Goal: Task Accomplishment & Management: Manage account settings

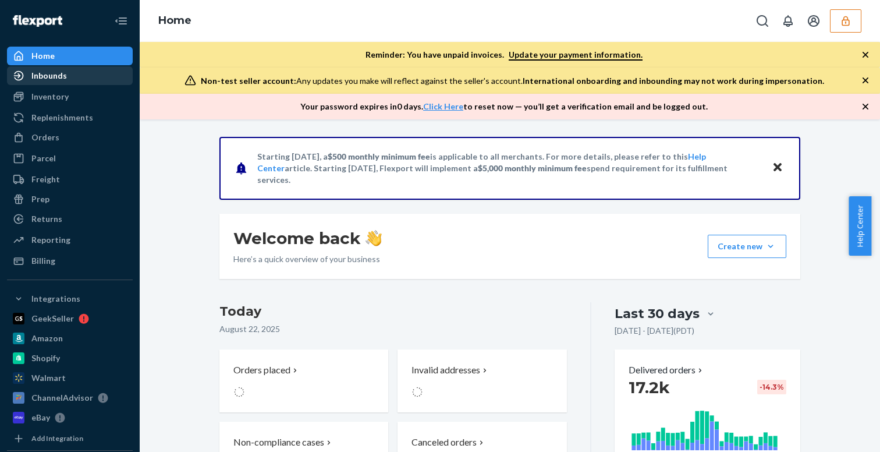
click at [76, 68] on div "Inbounds" at bounding box center [69, 76] width 123 height 16
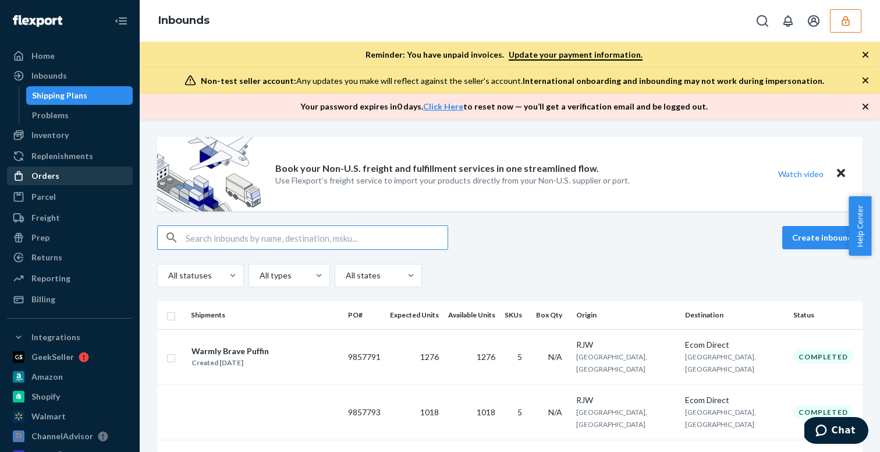
click at [71, 168] on div "Orders" at bounding box center [69, 176] width 123 height 16
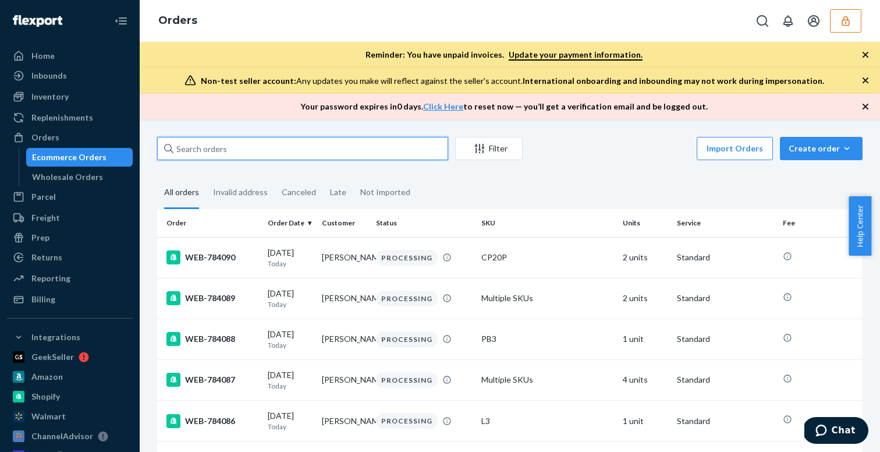
click at [281, 139] on input "text" at bounding box center [302, 148] width 291 height 23
paste input "DK3925963"
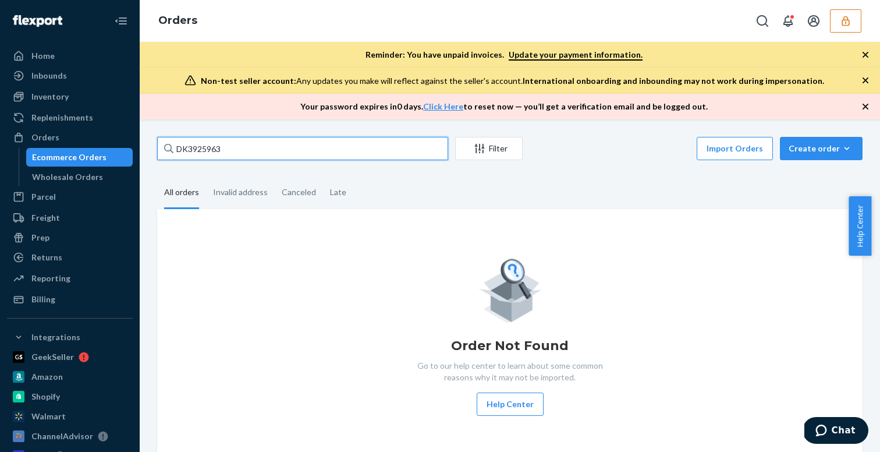
type input "DK3925963"
click at [844, 22] on icon "button" at bounding box center [846, 21] width 12 height 12
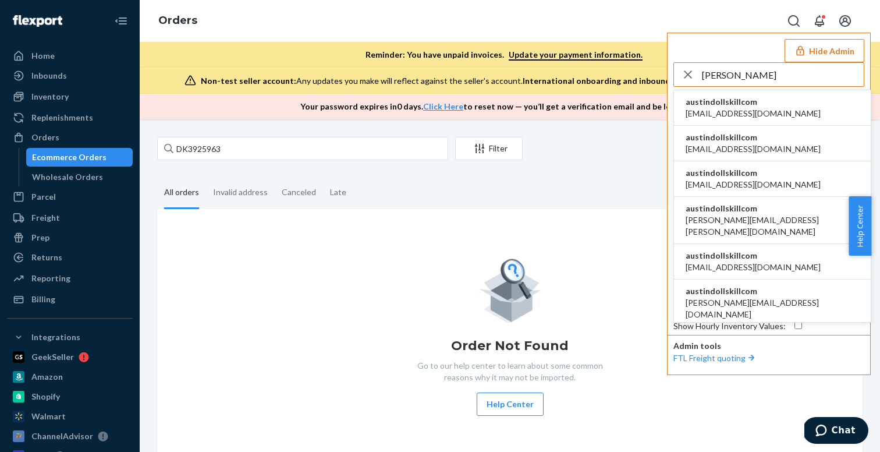
type input "austindollskill"
click at [772, 106] on li "austindollskillcom alyssa@dollskill.com" at bounding box center [772, 108] width 197 height 36
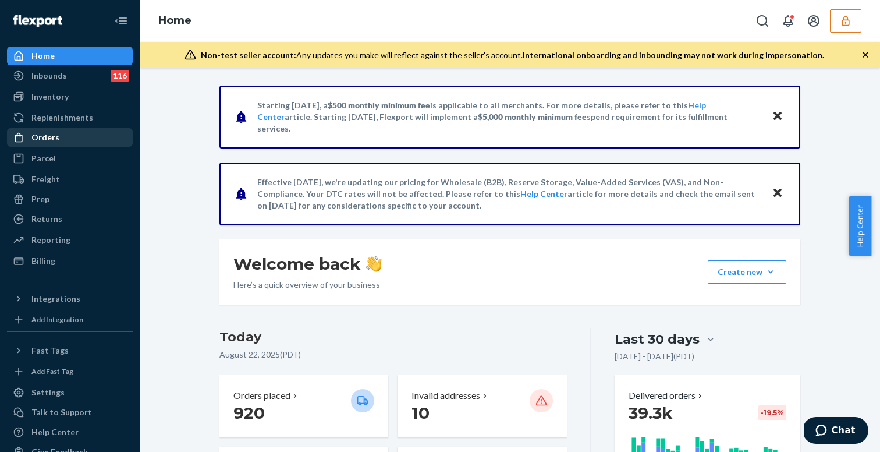
click at [65, 137] on div "Orders" at bounding box center [69, 137] width 123 height 16
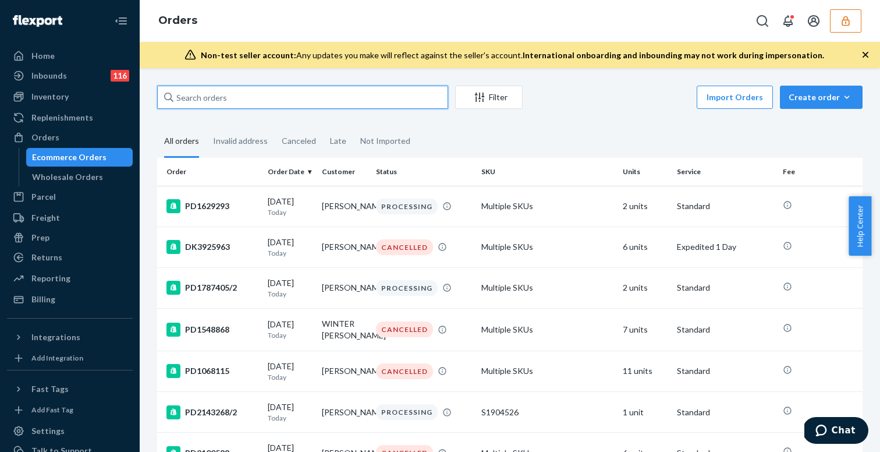
click at [301, 100] on input "text" at bounding box center [302, 97] width 291 height 23
paste input "DK3925963"
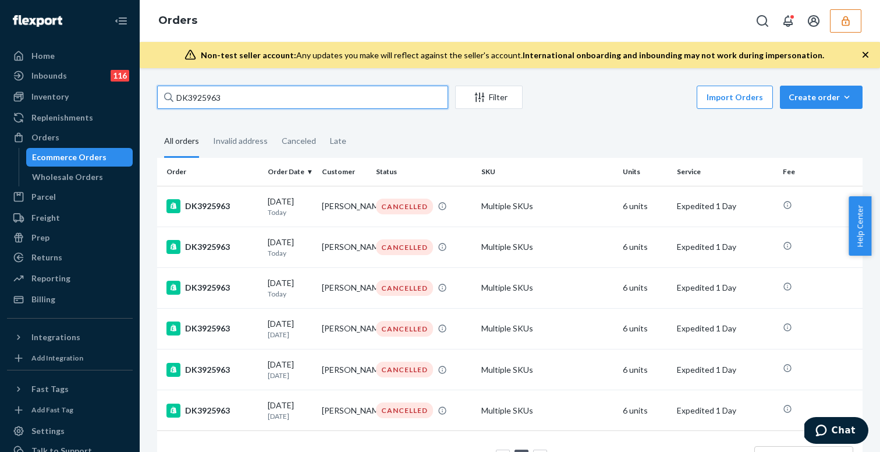
type input "DK3925963"
click at [345, 94] on input "DK3925963" at bounding box center [302, 97] width 291 height 23
click at [653, 108] on div "Import Orders Create order Ecommerce order Removal order" at bounding box center [696, 99] width 333 height 26
click at [257, 80] on div "DK3925963 Filter Import Orders Create order Ecommerce order Removal order All o…" at bounding box center [510, 260] width 740 height 384
click at [255, 109] on div "DK3925963 Filter Import Orders Create order Ecommerce order Removal order" at bounding box center [509, 99] width 705 height 26
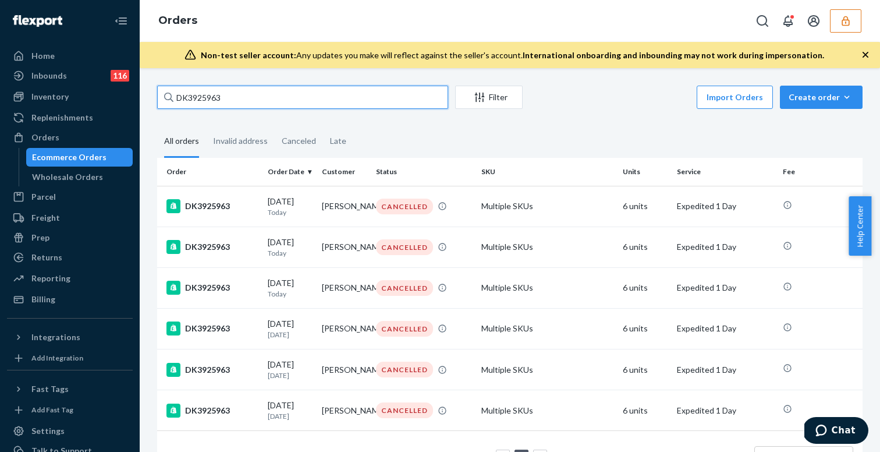
click at [255, 99] on input "DK3925963" at bounding box center [302, 97] width 291 height 23
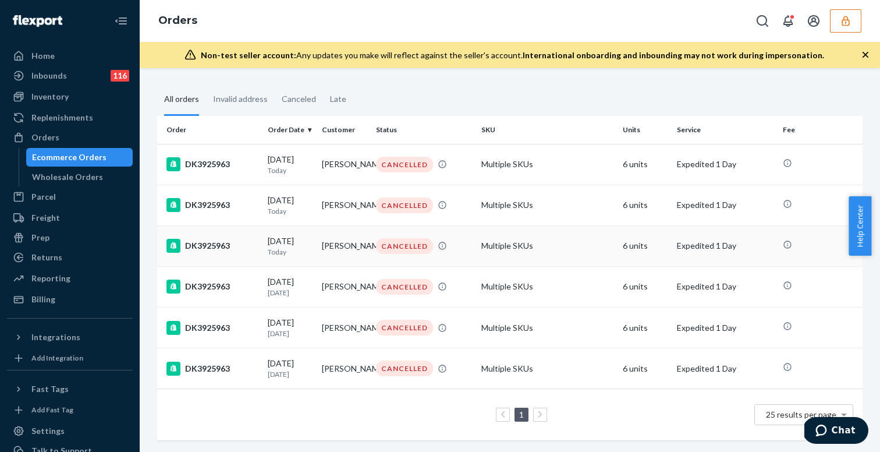
scroll to position [61, 0]
click at [258, 144] on td "DK3925963" at bounding box center [210, 164] width 106 height 41
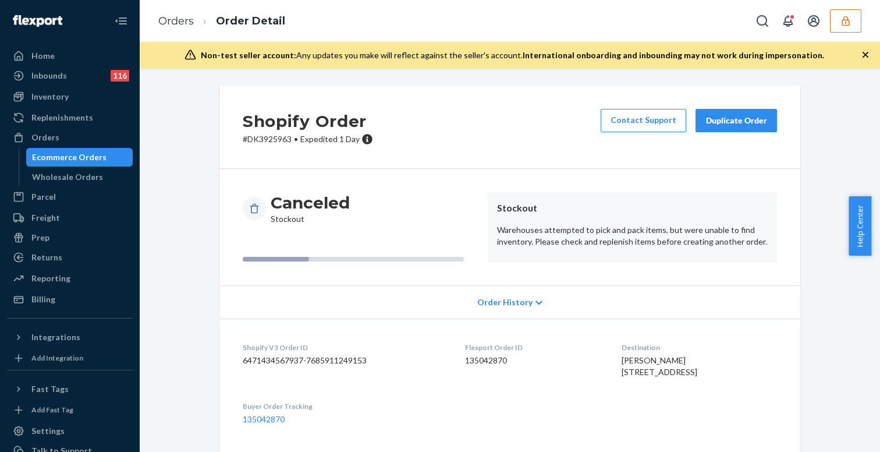
click at [501, 308] on div "Order History" at bounding box center [509, 301] width 581 height 33
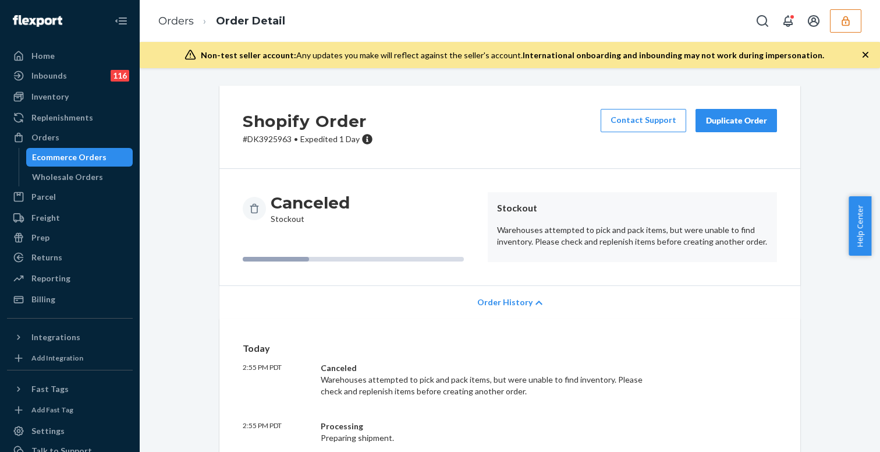
click at [511, 300] on span "Order History" at bounding box center [504, 302] width 55 height 12
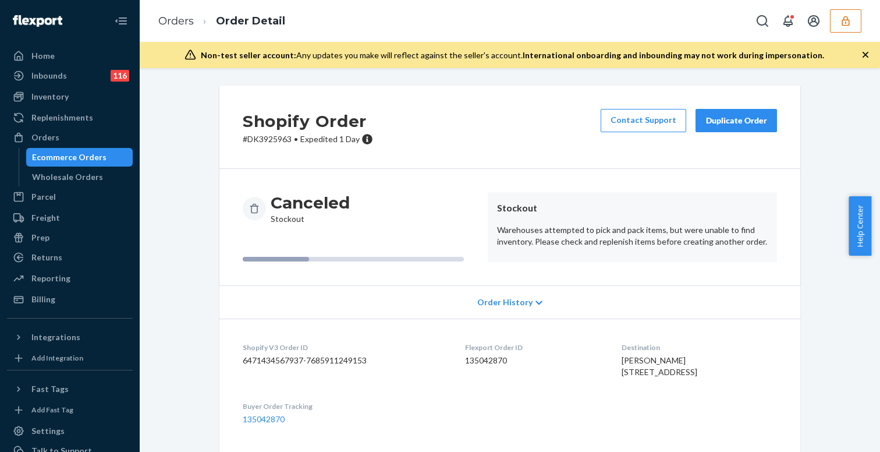
click at [733, 119] on div "Duplicate Order" at bounding box center [736, 121] width 62 height 12
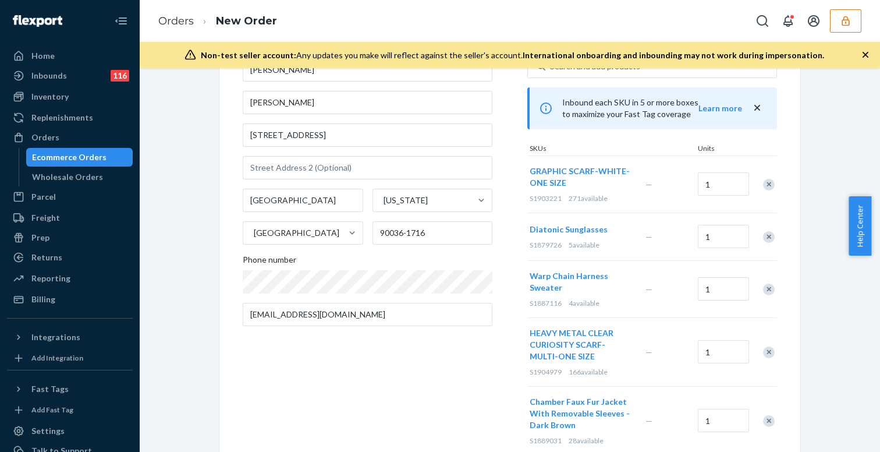
scroll to position [98, 0]
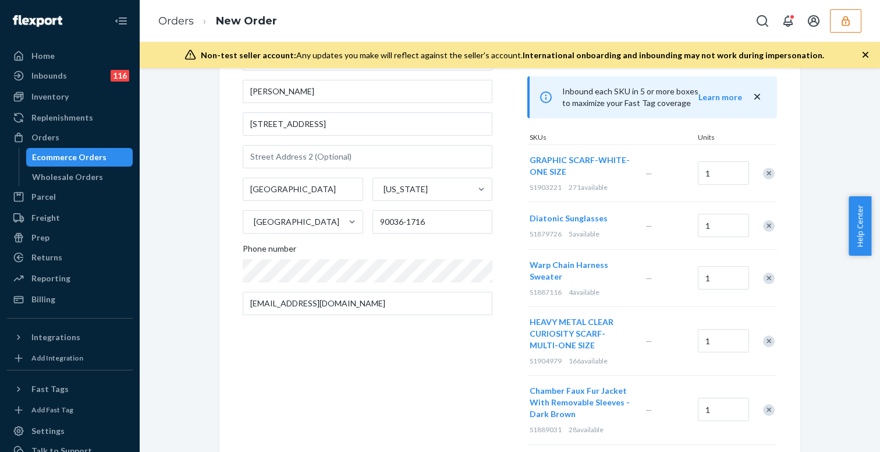
click at [554, 265] on span "Warp Chain Harness Sweater" at bounding box center [569, 271] width 79 height 22
click at [552, 268] on span "Warp Chain Harness Sweater" at bounding box center [569, 271] width 79 height 22
click at [557, 215] on span "Diatonic Sunglasses" at bounding box center [569, 218] width 78 height 10
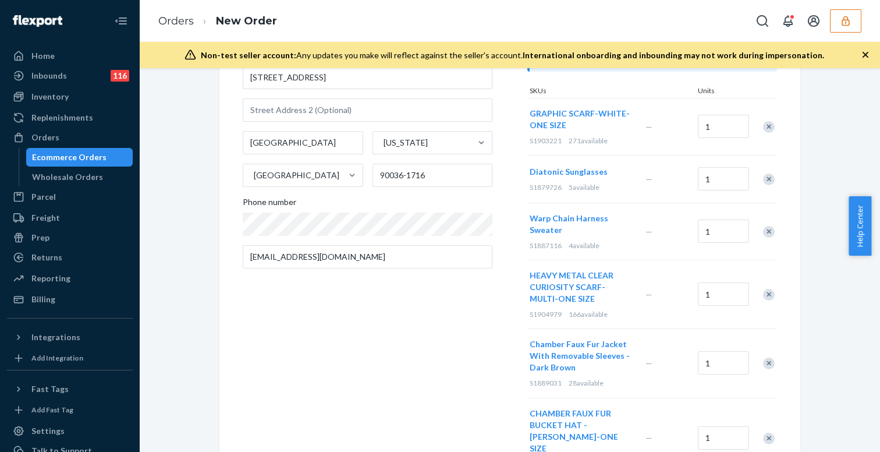
scroll to position [339, 0]
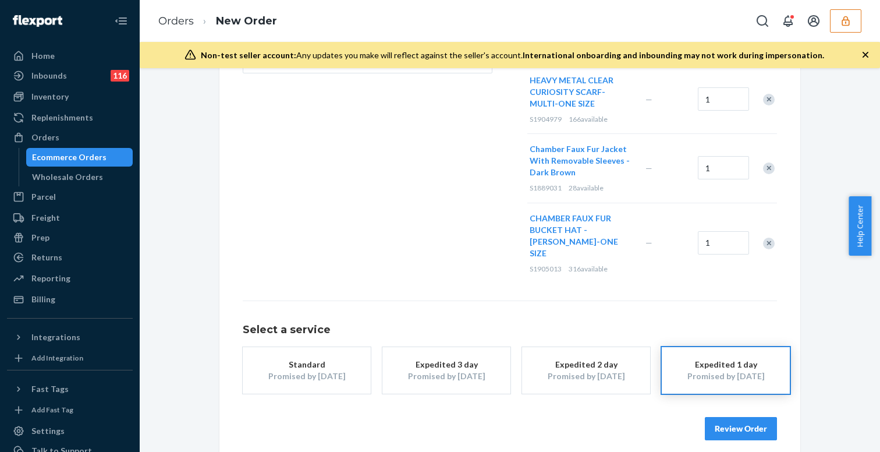
click at [734, 417] on button "Review Order" at bounding box center [741, 428] width 72 height 23
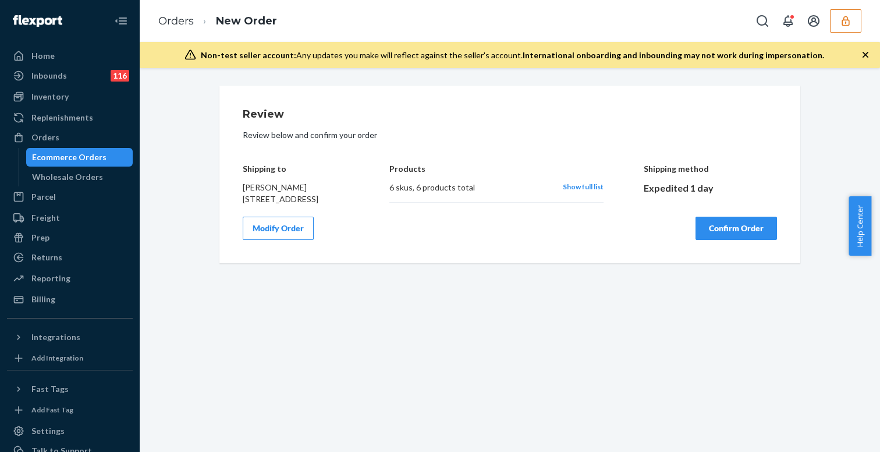
scroll to position [0, 0]
click at [726, 240] on button "Confirm Order" at bounding box center [735, 228] width 81 height 23
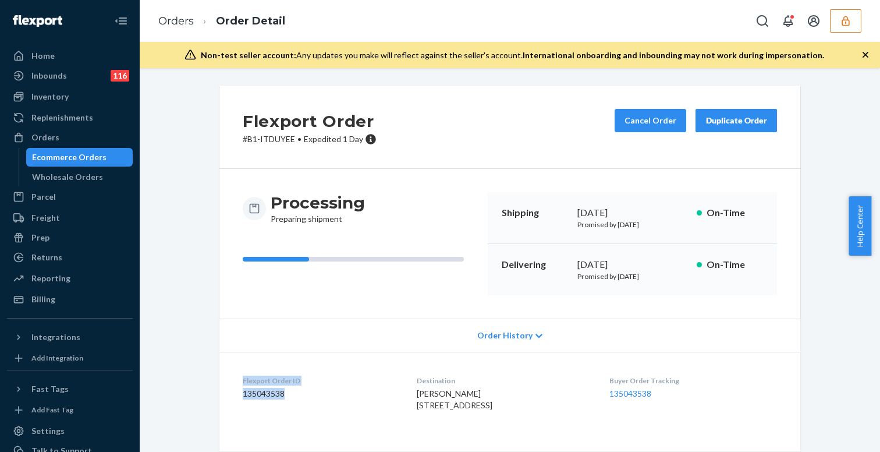
drag, startPoint x: 294, startPoint y: 393, endPoint x: 237, endPoint y: 372, distance: 61.0
click at [237, 372] on dl "Flexport Order ID 135043538 Destination [PERSON_NAME] [STREET_ADDRESS] US Buyer…" at bounding box center [509, 395] width 581 height 87
copy div "Flexport Order ID 135043538"
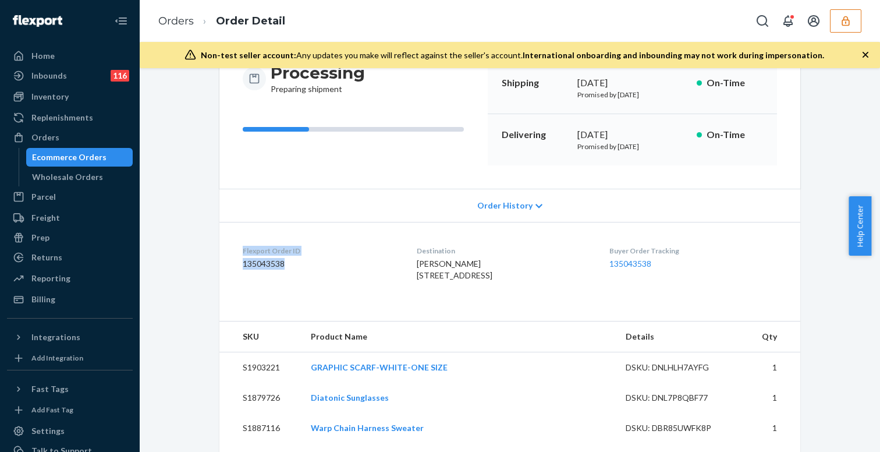
scroll to position [257, 0]
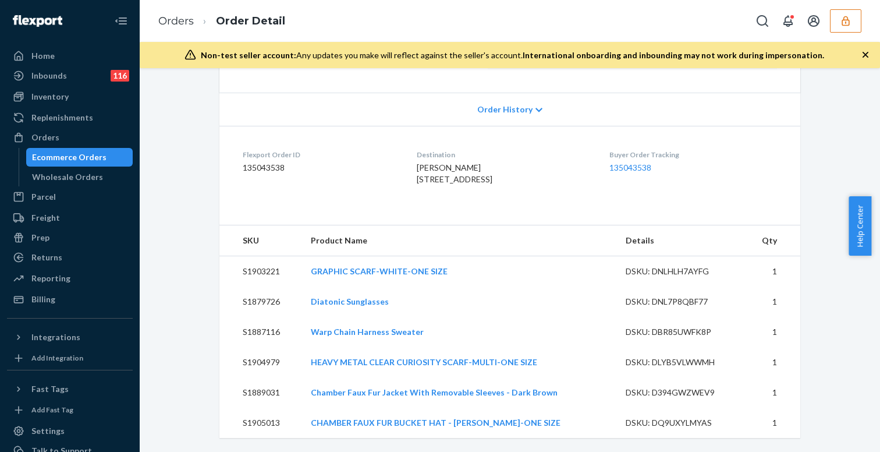
click at [278, 197] on dl "Flexport Order ID 135043538 Destination [PERSON_NAME] [STREET_ADDRESS] US Buyer…" at bounding box center [509, 169] width 581 height 87
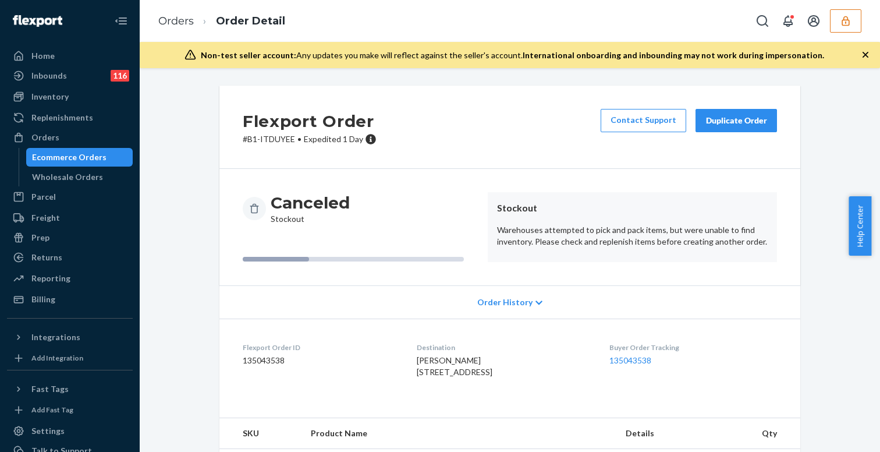
click at [519, 304] on span "Order History" at bounding box center [504, 302] width 55 height 12
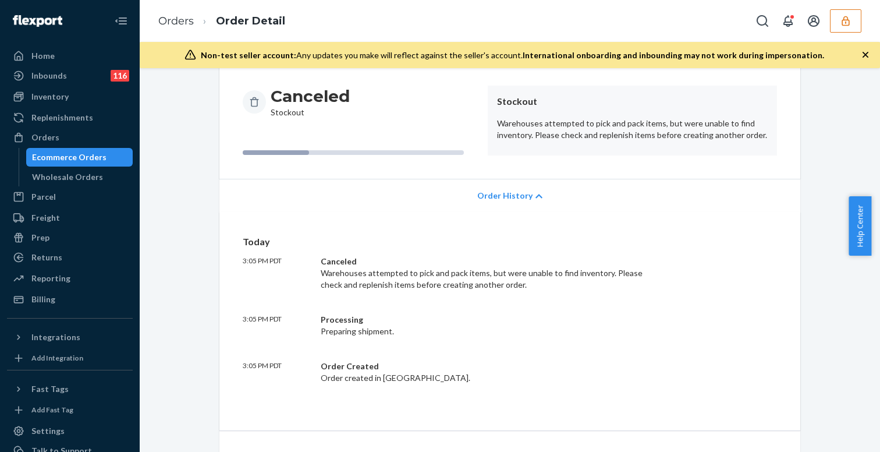
scroll to position [250, 0]
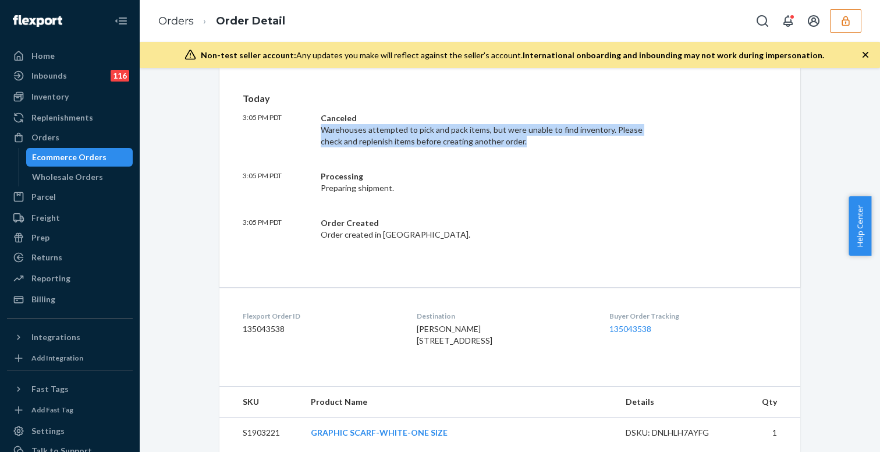
drag, startPoint x: 313, startPoint y: 128, endPoint x: 548, endPoint y: 138, distance: 235.9
click at [548, 138] on div "3:05 PM PDT Canceled Warehouses attempted to pick and pack items, but were unab…" at bounding box center [510, 129] width 534 height 35
copy div "Warehouses attempted to pick and pack items, but were unable to find inventory.…"
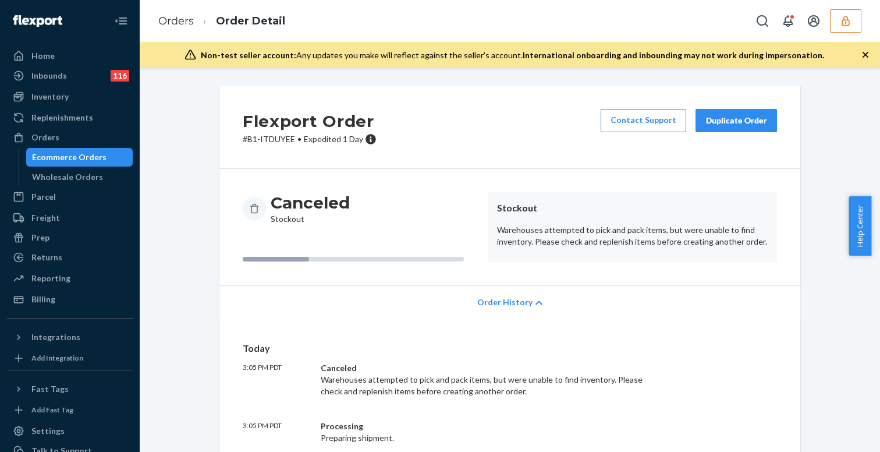
click at [245, 137] on p "# B1-ITDUYEE • Expedited 1 Day" at bounding box center [310, 139] width 134 height 12
copy p "# B1-ITDUYEE"
drag, startPoint x: 232, startPoint y: 143, endPoint x: 291, endPoint y: 142, distance: 58.8
click at [291, 142] on div "Flexport Order # B1-ITDUYEE • Expedited 1 Day Contact Support Duplicate Order" at bounding box center [509, 127] width 581 height 83
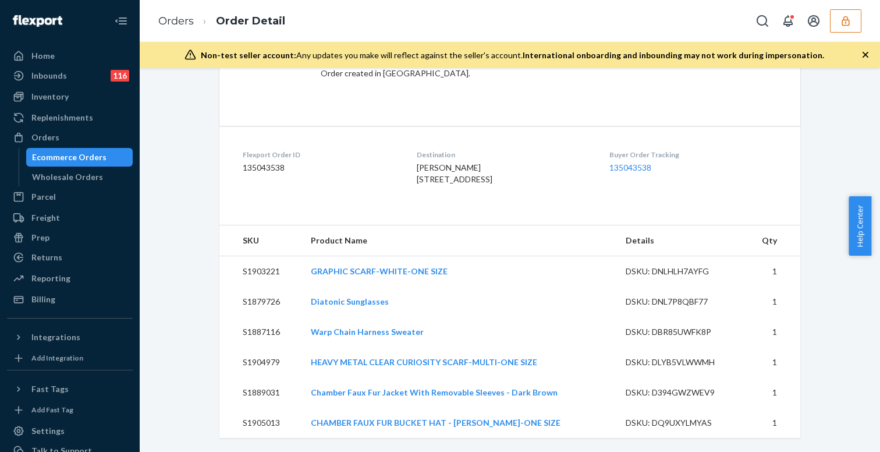
scroll to position [445, 0]
drag, startPoint x: 242, startPoint y: 125, endPoint x: 306, endPoint y: 152, distance: 69.1
click at [306, 152] on dl "Flexport Order ID 135043538 Destination [PERSON_NAME] [STREET_ADDRESS] US Buyer…" at bounding box center [509, 169] width 581 height 87
copy div "Flexport Order ID 135043538"
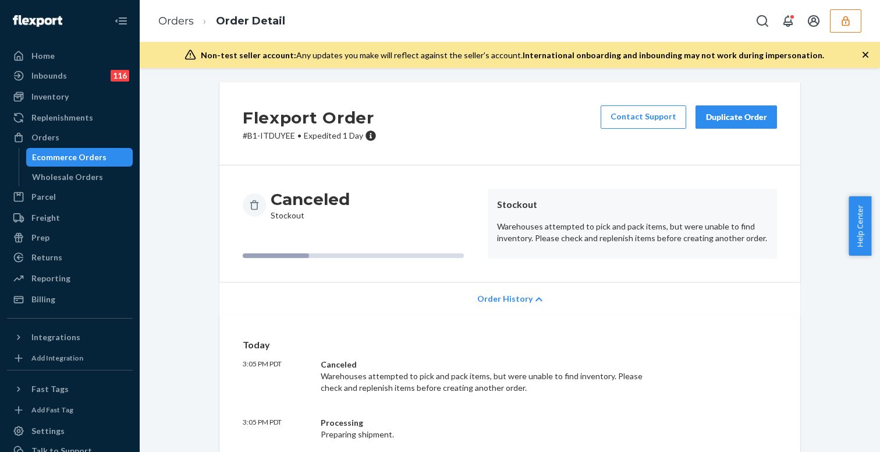
scroll to position [0, 0]
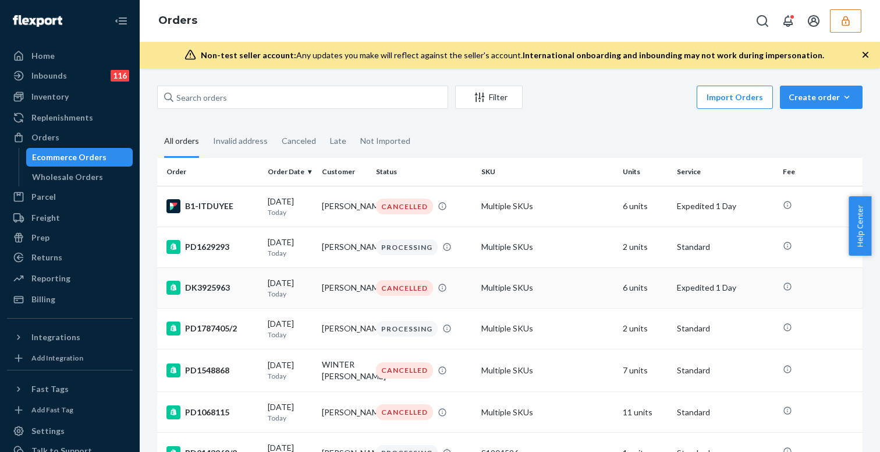
click at [235, 294] on div "DK3925963" at bounding box center [212, 288] width 92 height 14
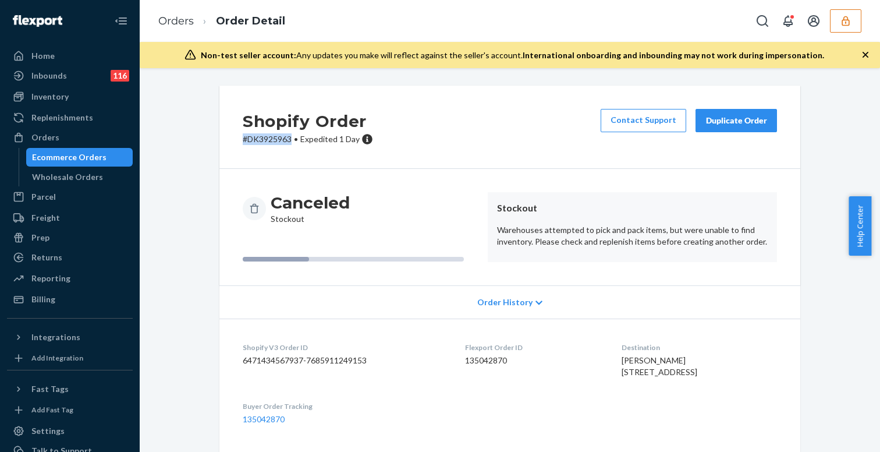
drag, startPoint x: 233, startPoint y: 137, endPoint x: 290, endPoint y: 143, distance: 58.0
click at [290, 143] on div "Shopify Order # DK3925963 • Expedited 1 Day Contact Support Duplicate Order" at bounding box center [509, 127] width 581 height 83
copy p "# DK3925963"
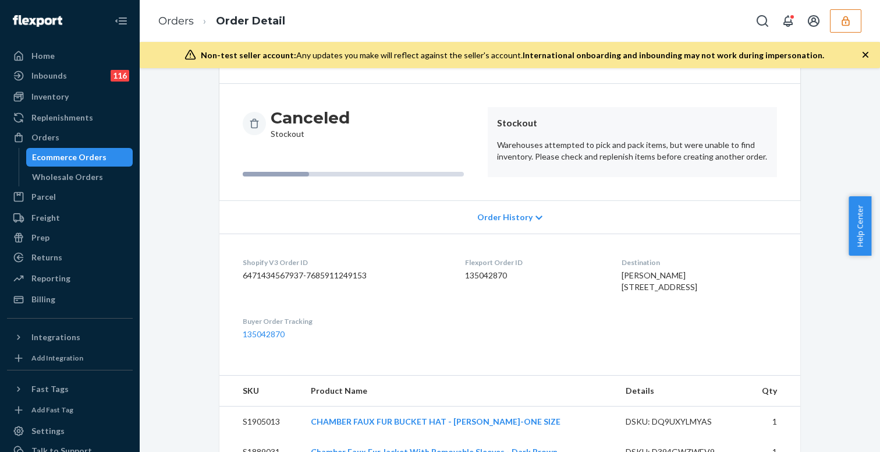
scroll to position [100, 0]
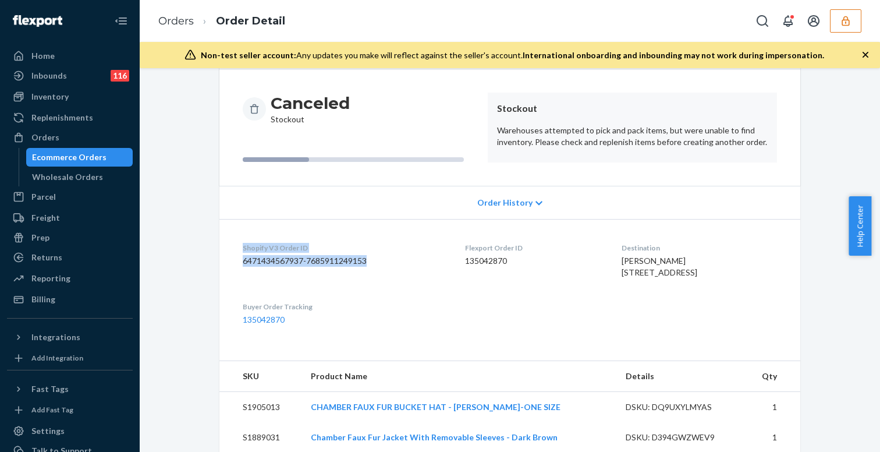
drag, startPoint x: 371, startPoint y: 265, endPoint x: 230, endPoint y: 241, distance: 142.9
click at [230, 241] on dl "Shopify V3 Order ID 6471434567937-7685911249153 Flexport Order ID 135042870 Des…" at bounding box center [509, 284] width 581 height 130
copy div "Shopify V3 Order ID 6471434567937-7685911249153"
click at [469, 257] on dd "135042870" at bounding box center [533, 261] width 137 height 12
copy div "Flexport Order ID 135042870"
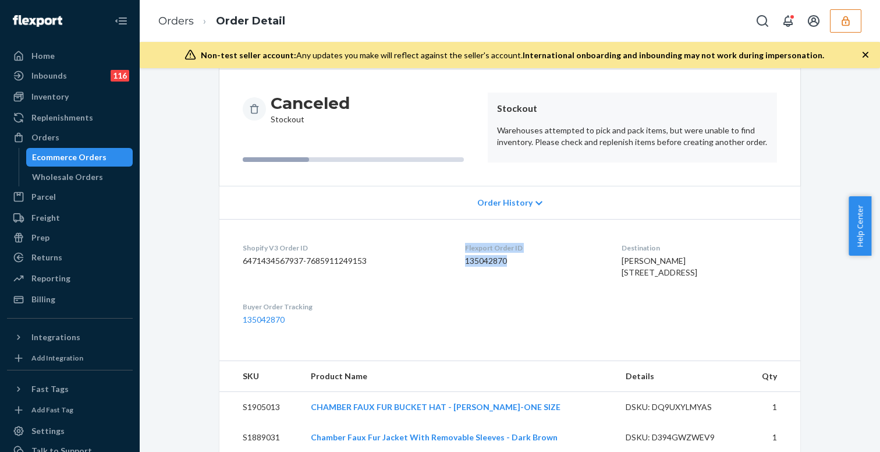
drag, startPoint x: 531, startPoint y: 268, endPoint x: 449, endPoint y: 250, distance: 84.7
click at [449, 250] on dl "Shopify V3 Order ID 6471434567937-7685911249153 Flexport Order ID 135042870 Des…" at bounding box center [509, 284] width 581 height 130
click at [51, 55] on div "Home" at bounding box center [42, 56] width 23 height 12
